Goal: Register for event/course

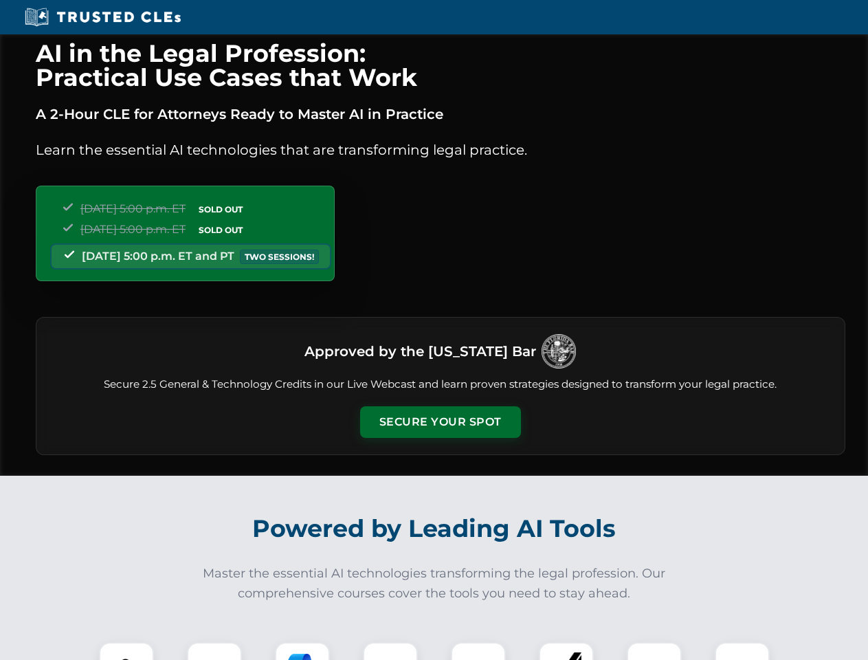
click at [440, 422] on button "Secure Your Spot" at bounding box center [440, 422] width 161 height 32
click at [126, 651] on img at bounding box center [127, 669] width 40 height 40
